Goal: Navigation & Orientation: Understand site structure

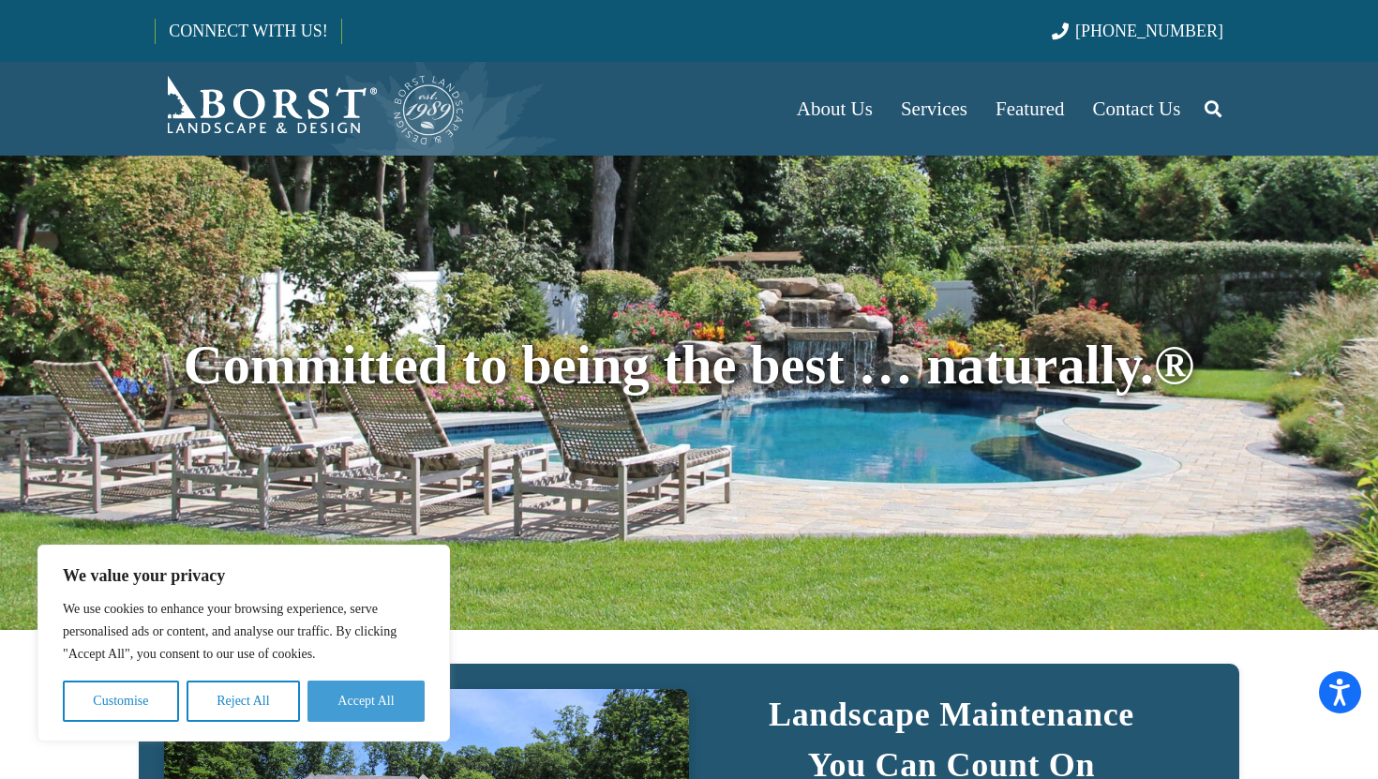
click at [375, 717] on button "Accept All" at bounding box center [365, 701] width 117 height 41
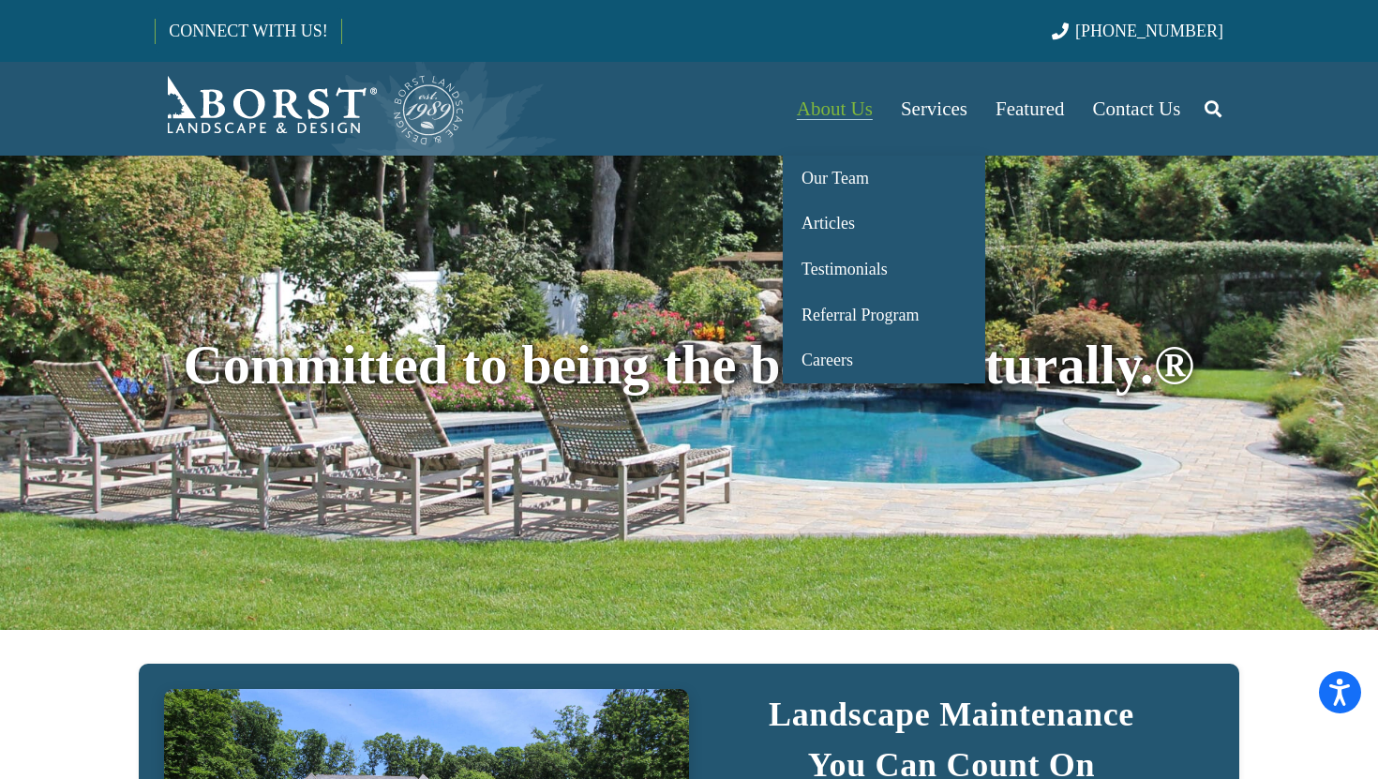
click at [860, 123] on link "About Us" at bounding box center [835, 109] width 104 height 94
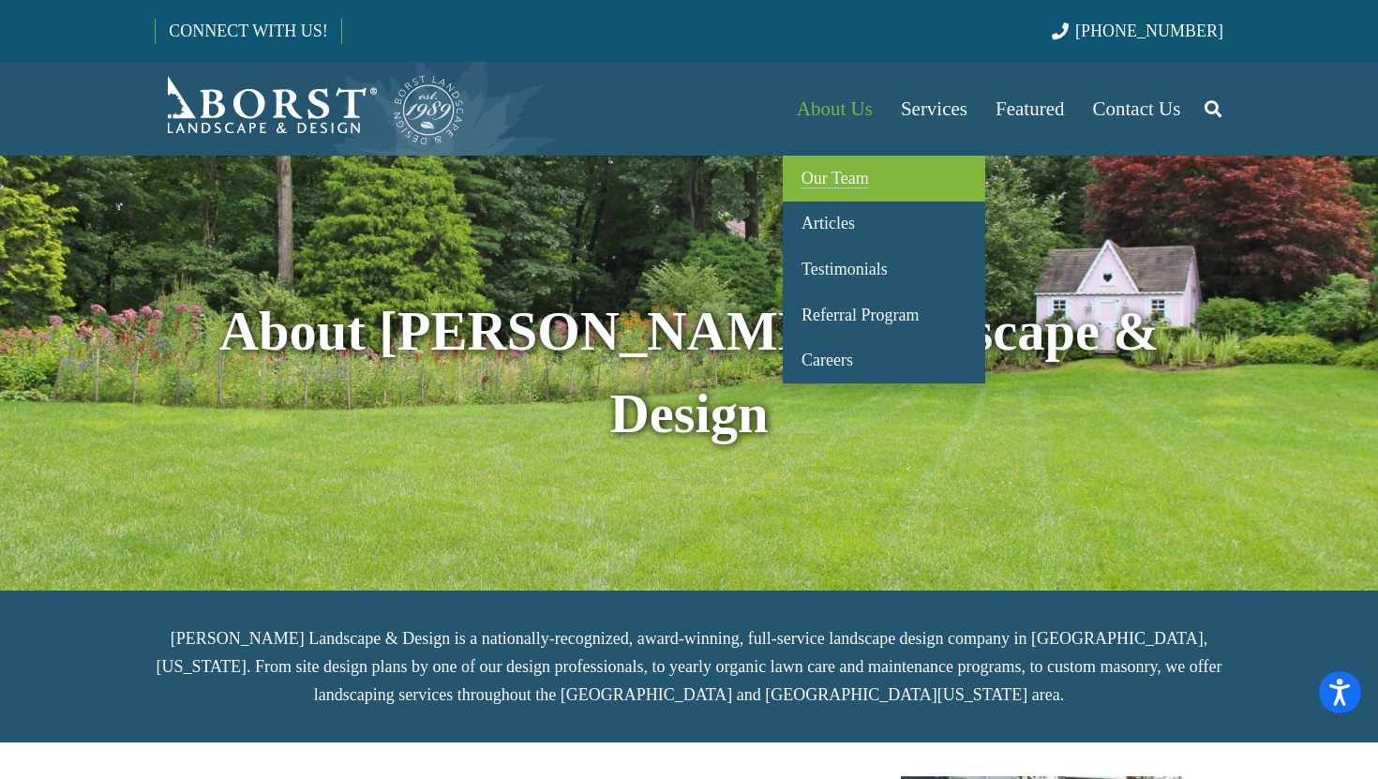
click at [843, 177] on span "Our Team" at bounding box center [834, 178] width 67 height 19
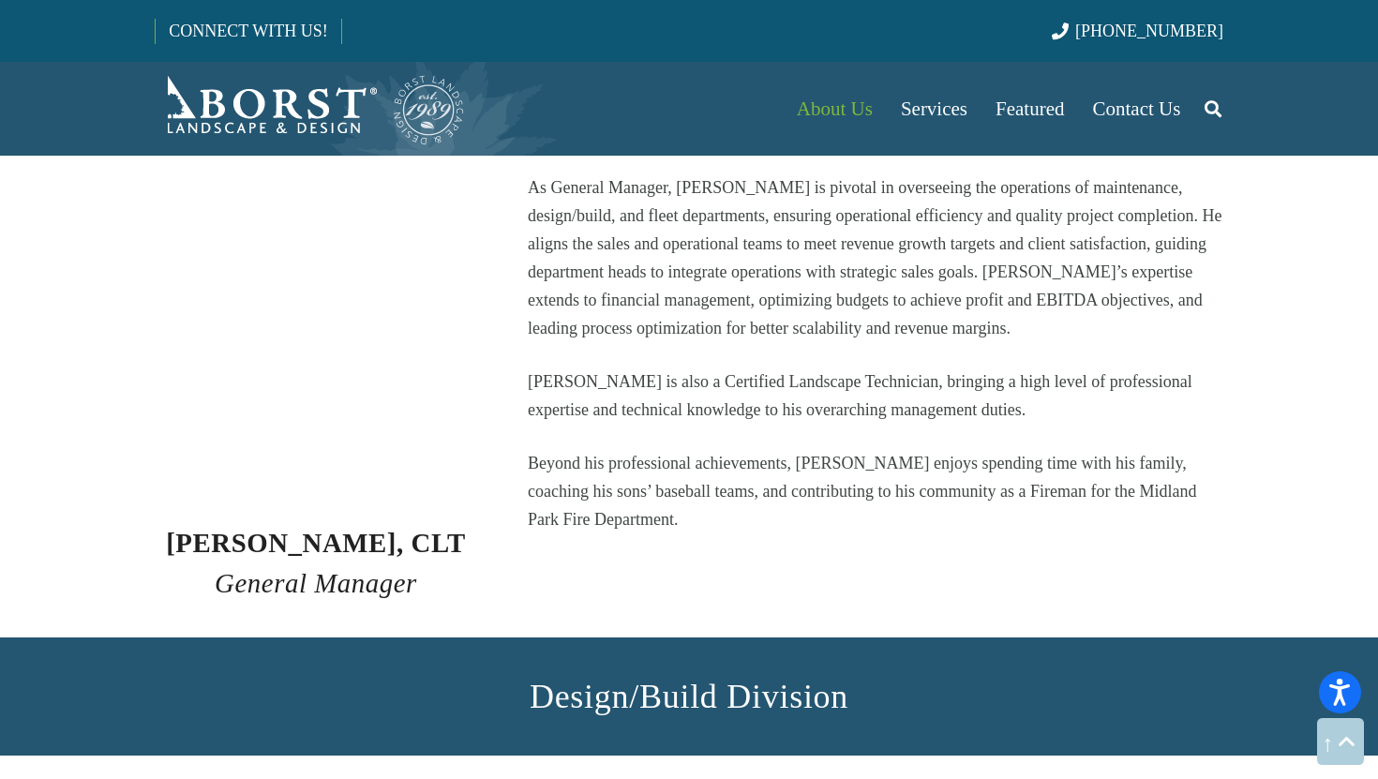
click at [308, 300] on img at bounding box center [316, 279] width 322 height 487
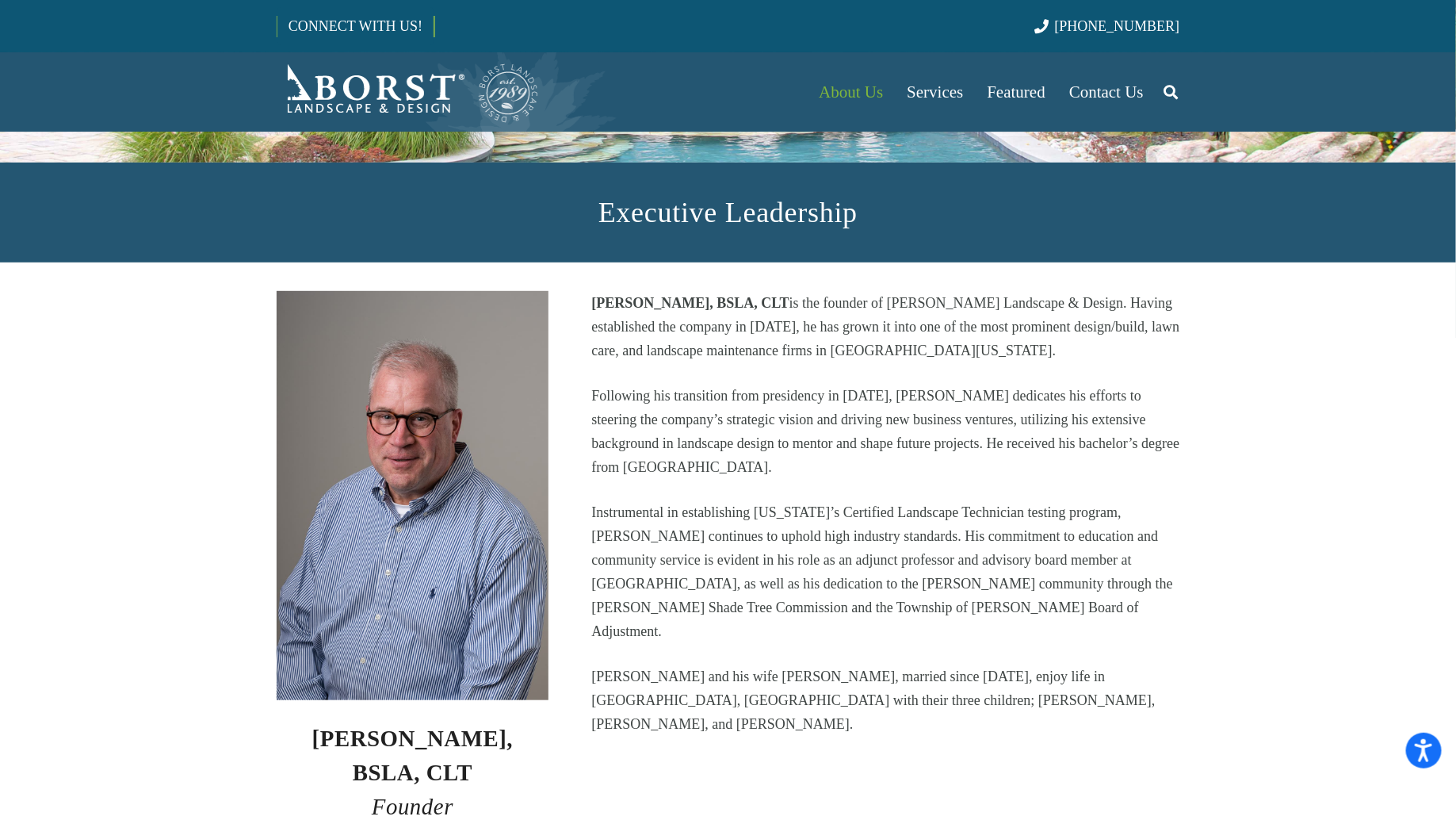
scroll to position [283, 0]
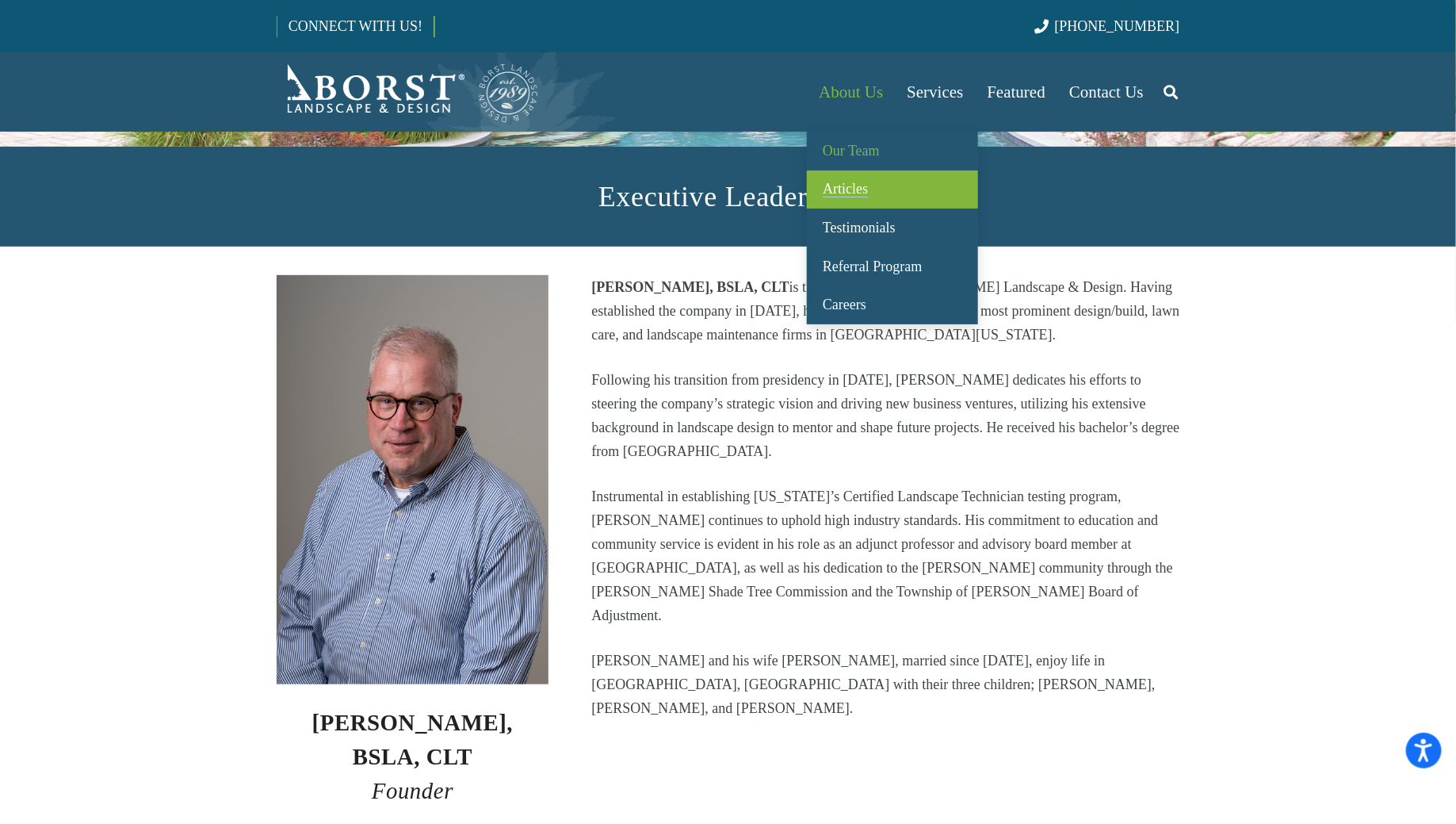
click at [867, 192] on span "Articles" at bounding box center [845, 189] width 45 height 16
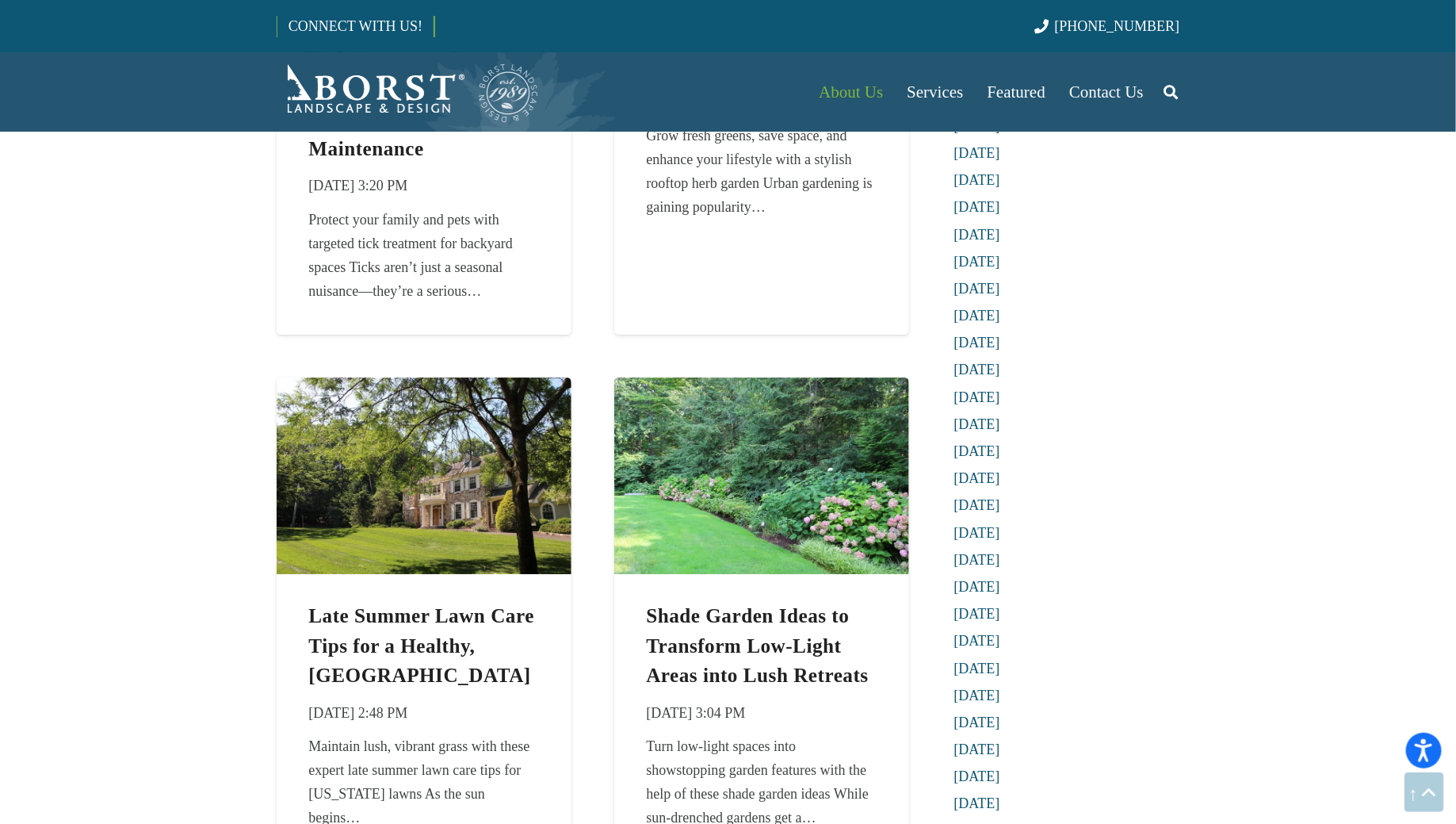
scroll to position [346, 0]
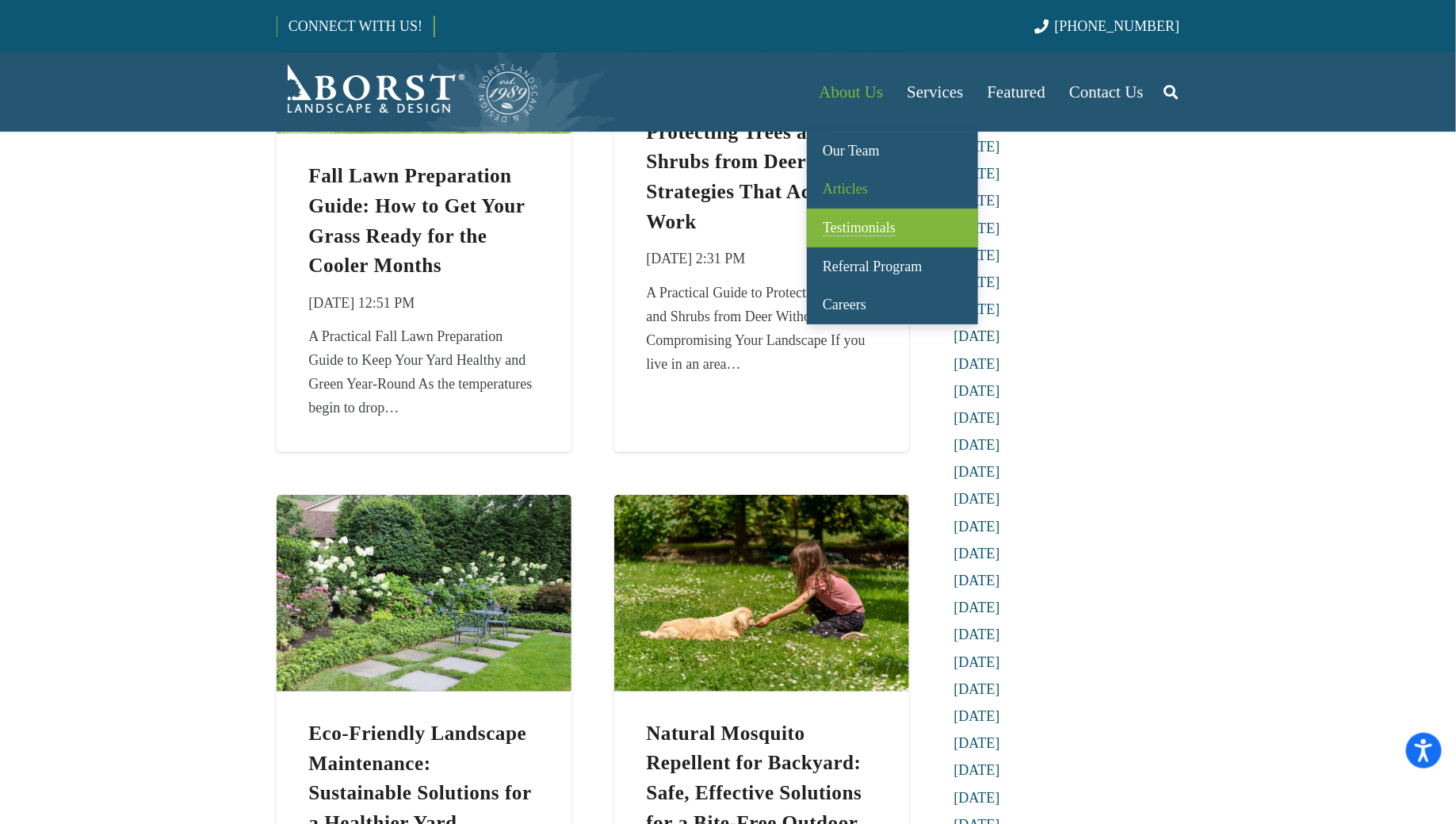
click at [839, 234] on span "Testimonials" at bounding box center [859, 228] width 73 height 16
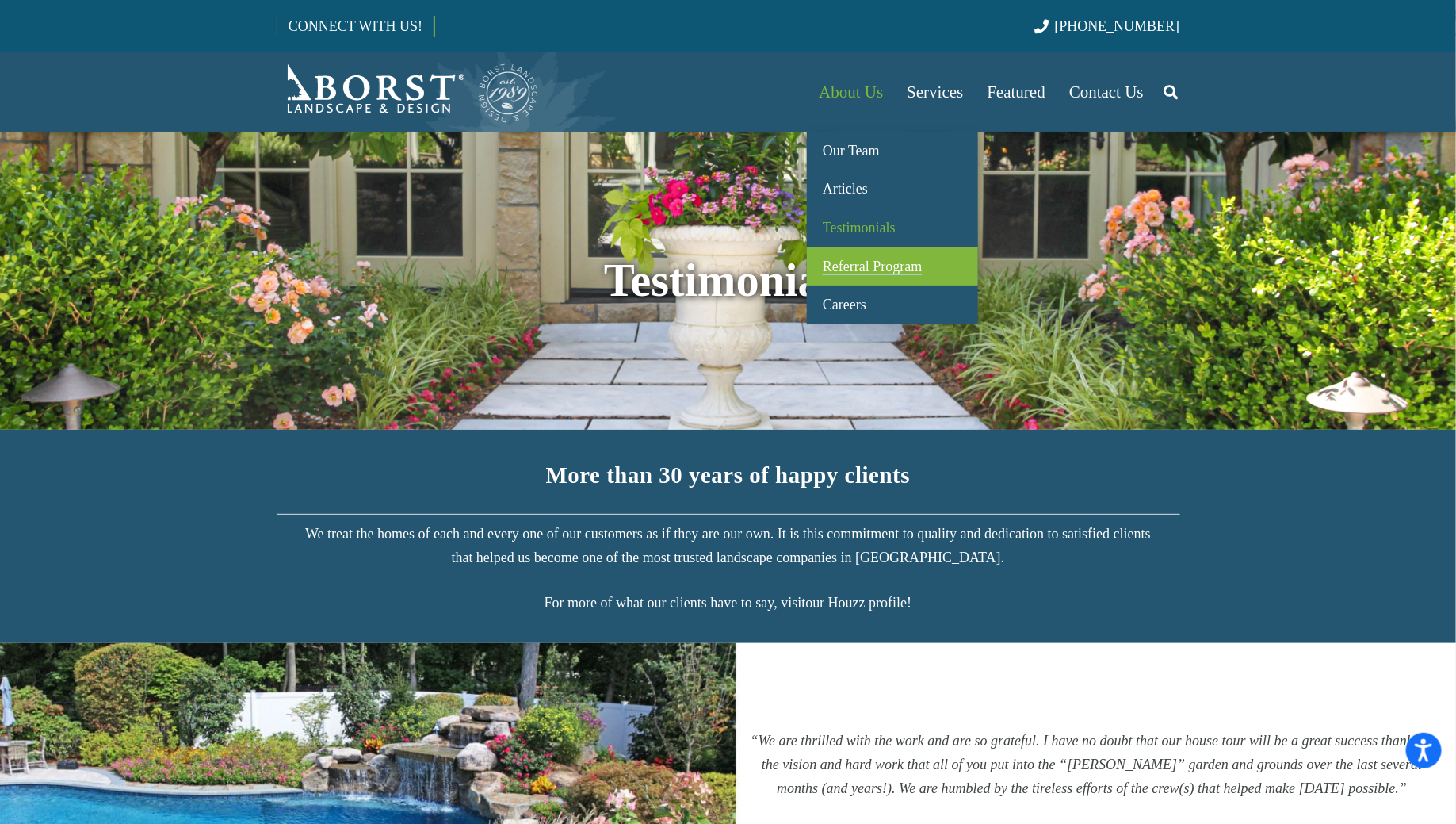
click at [851, 275] on link "Referral Program" at bounding box center [892, 266] width 171 height 39
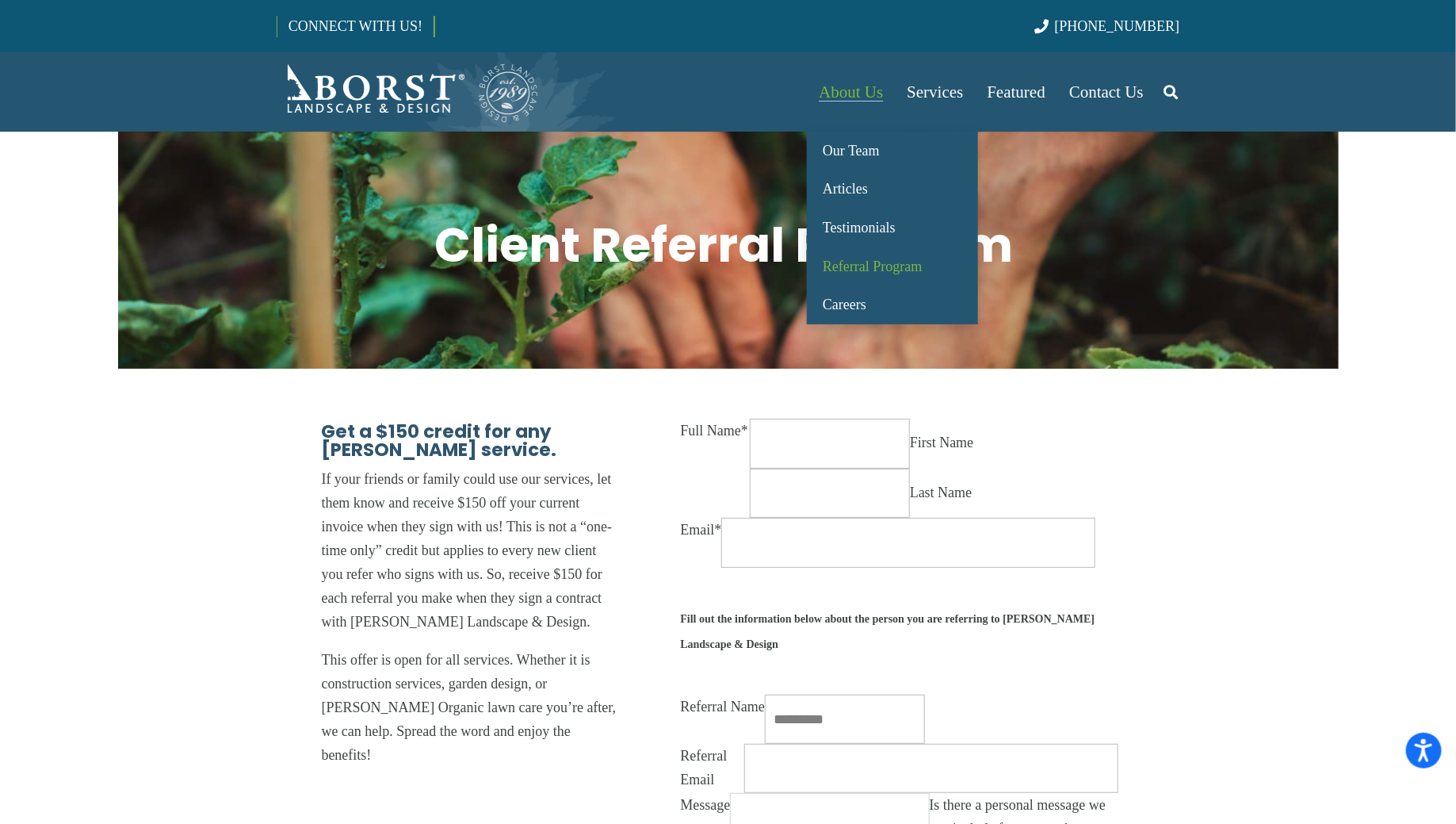
click at [835, 96] on span "About Us" at bounding box center [851, 91] width 64 height 19
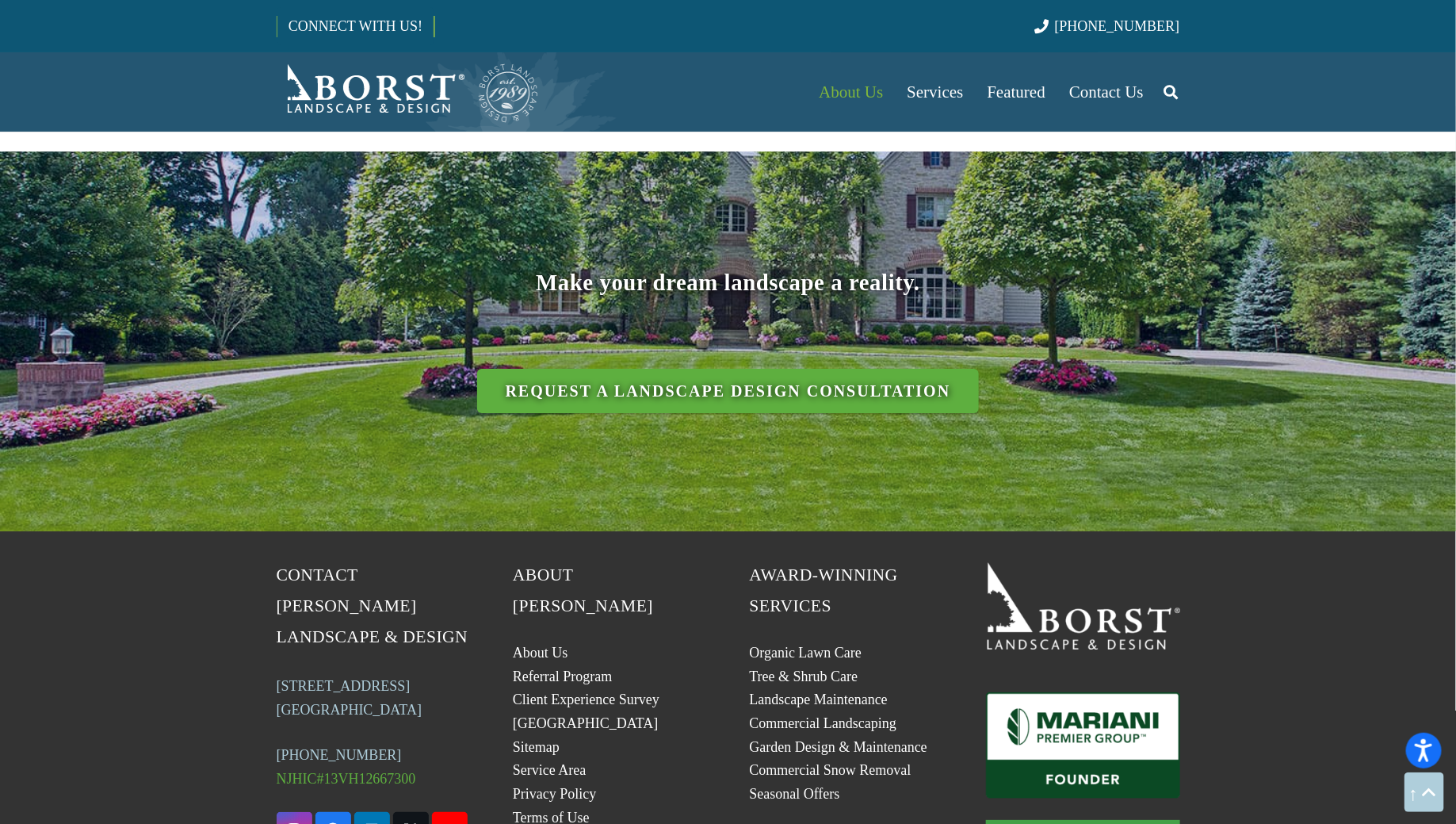
scroll to position [2578, 0]
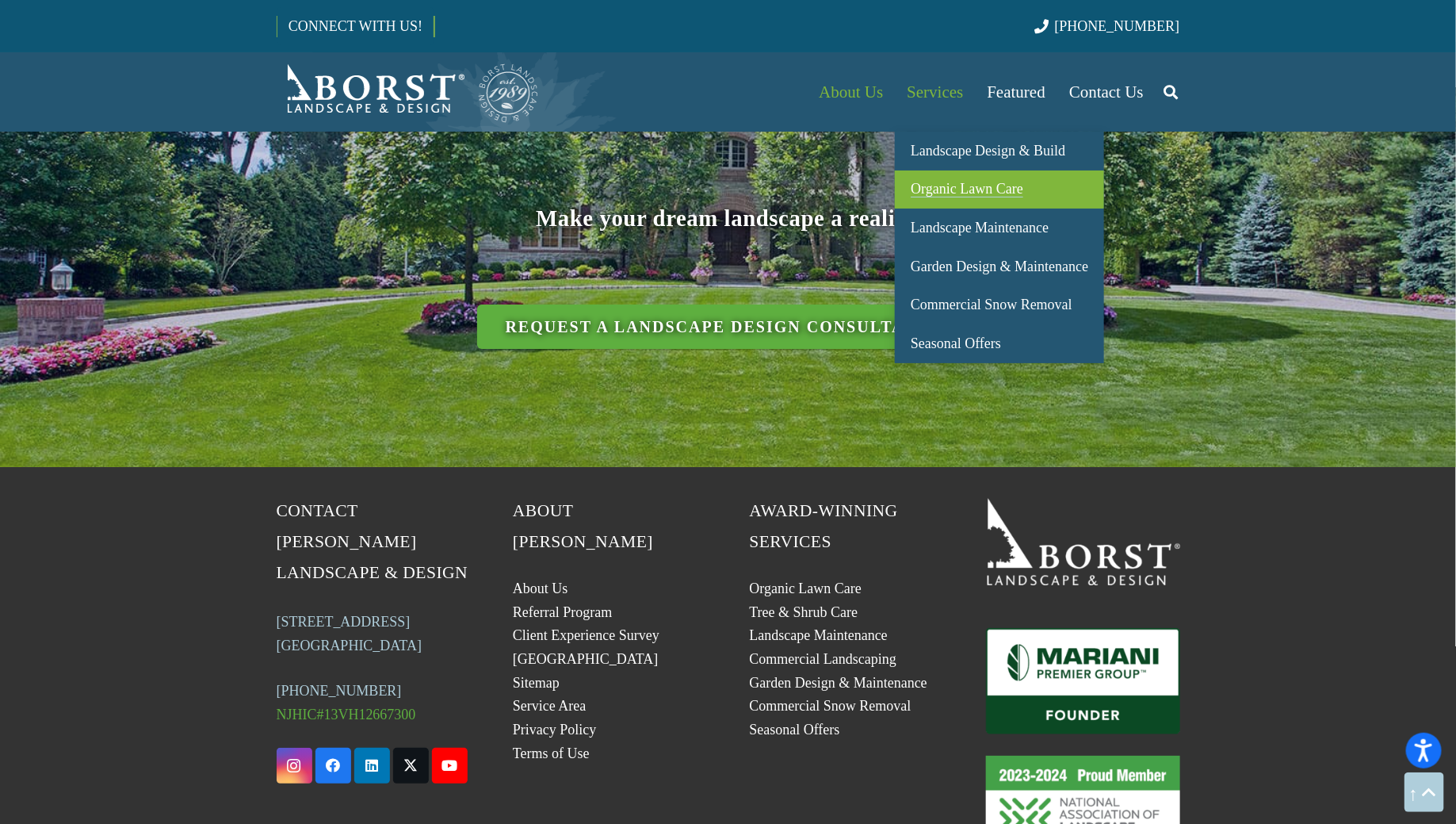
click at [941, 186] on span "Organic Lawn Care" at bounding box center [966, 189] width 112 height 16
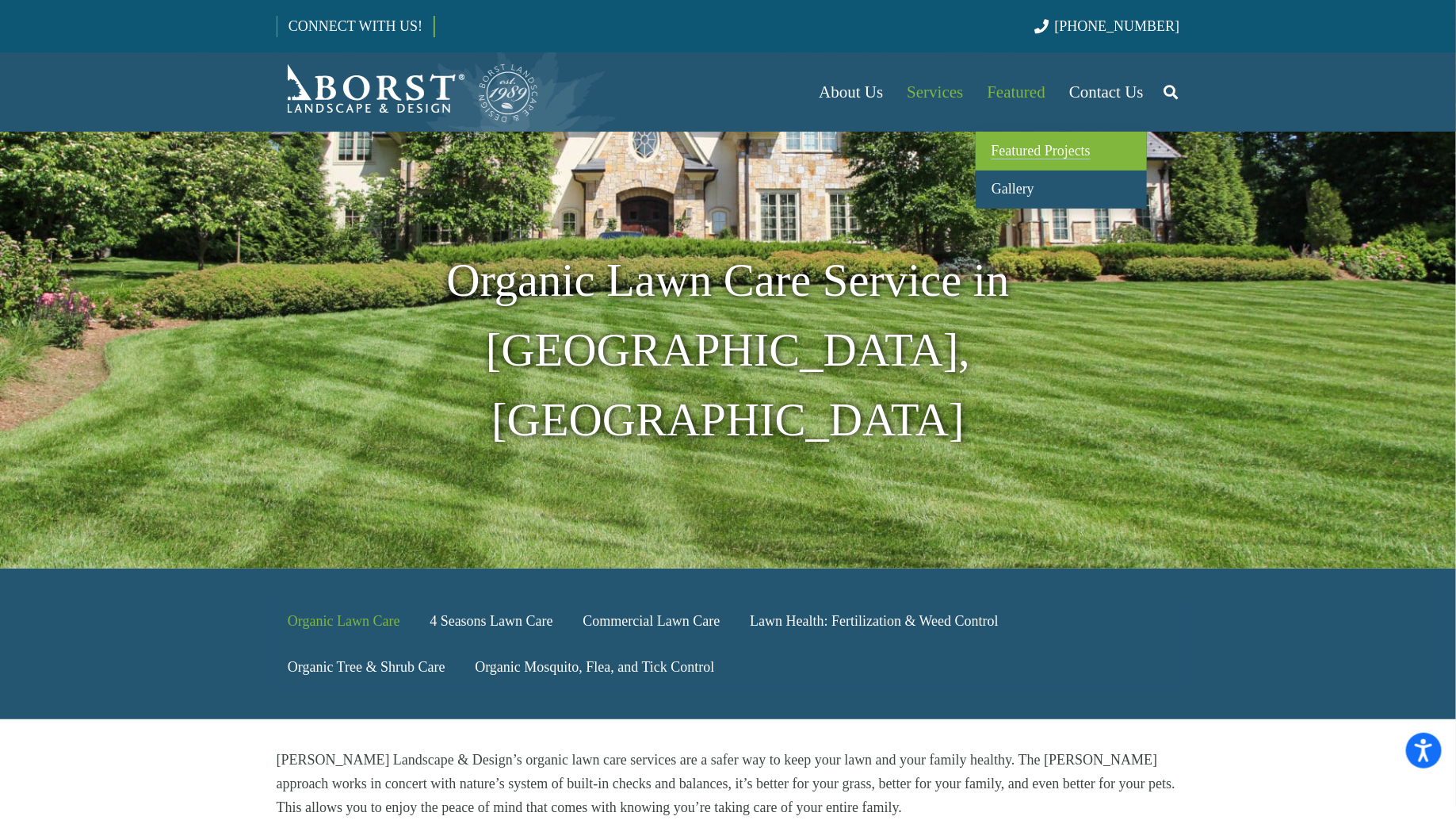
click at [1007, 143] on span "Featured Projects" at bounding box center [1041, 151] width 99 height 16
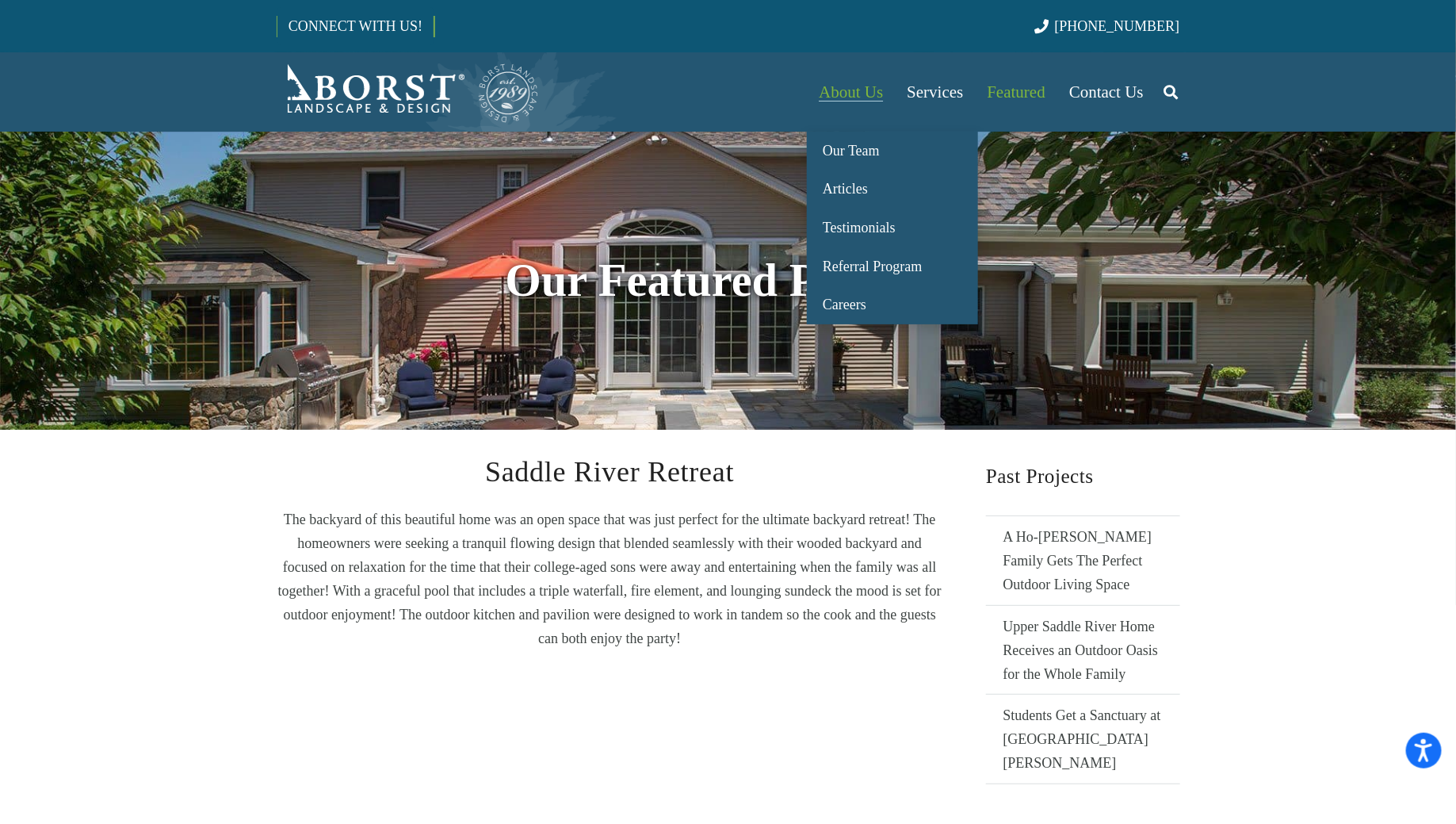
click at [884, 95] on link "About Us" at bounding box center [851, 92] width 88 height 80
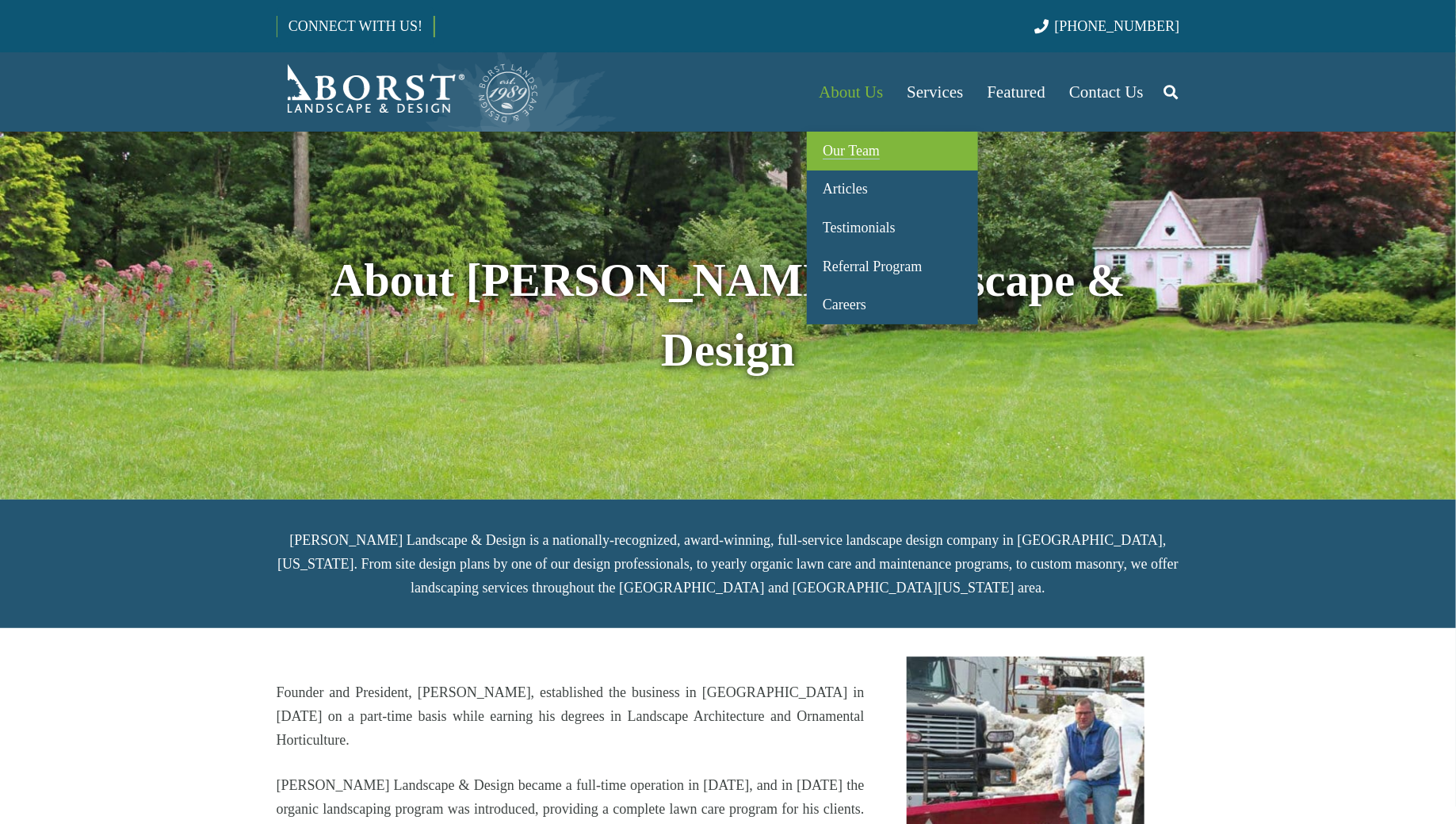
click at [884, 138] on link "Our Team" at bounding box center [892, 151] width 171 height 39
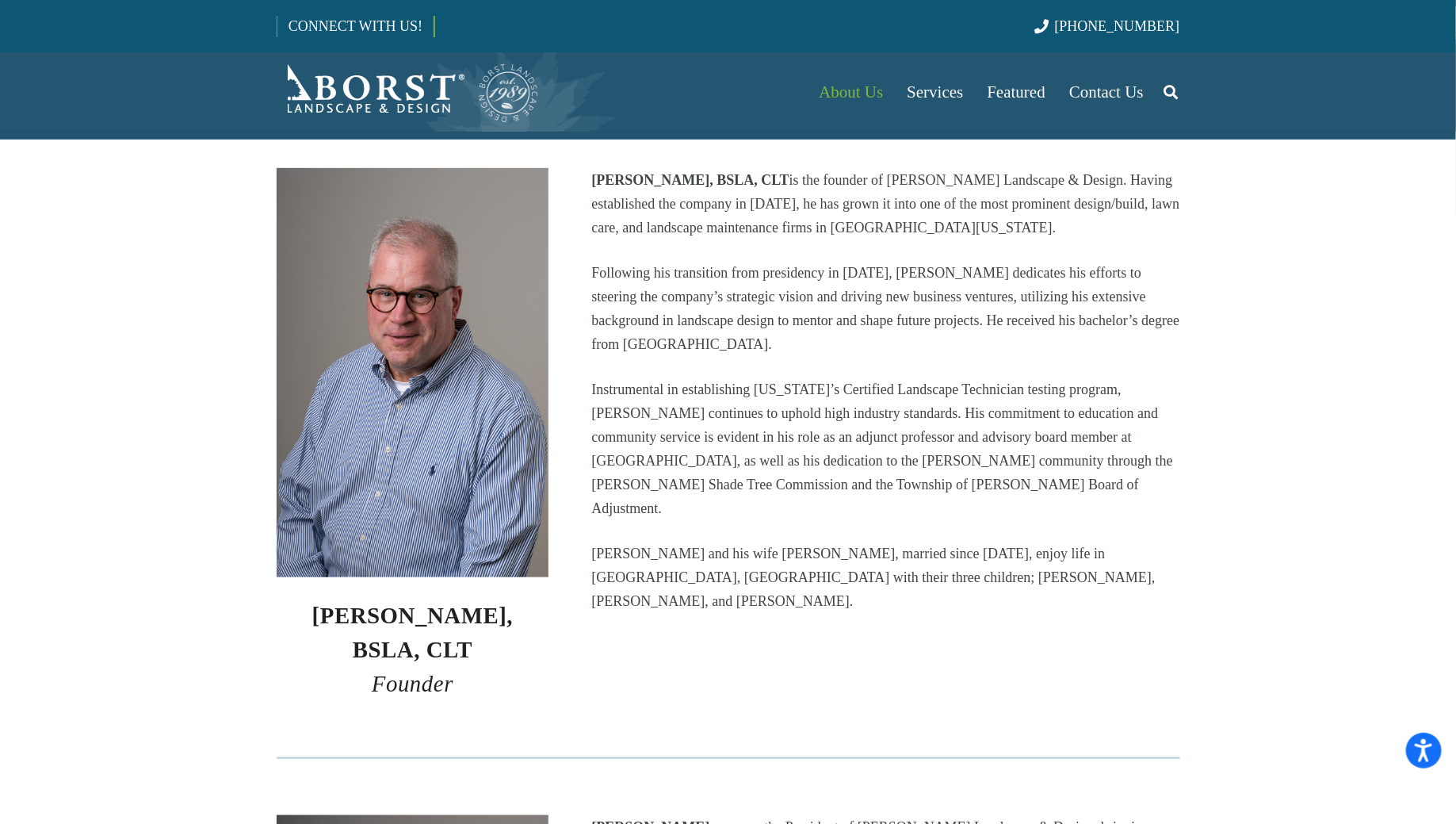
scroll to position [388, 0]
